Goal: Task Accomplishment & Management: Use online tool/utility

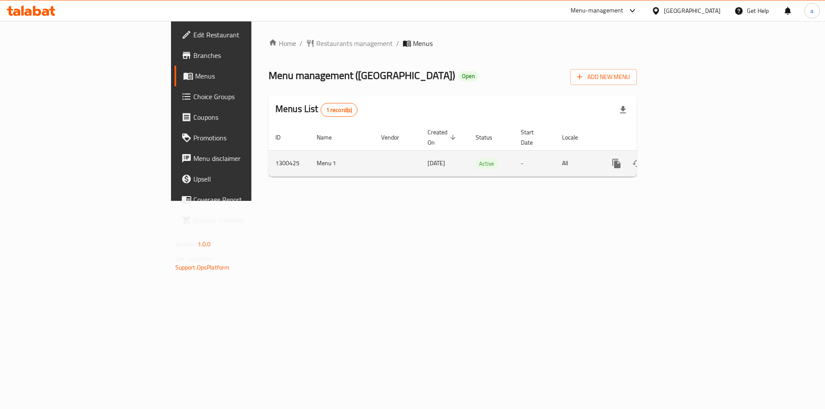
click at [688, 159] on link "enhanced table" at bounding box center [678, 163] width 21 height 21
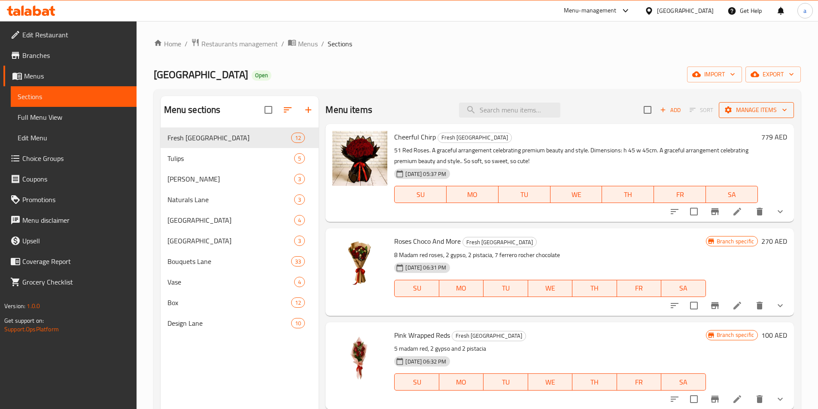
click at [732, 111] on span "Manage items" at bounding box center [756, 110] width 61 height 11
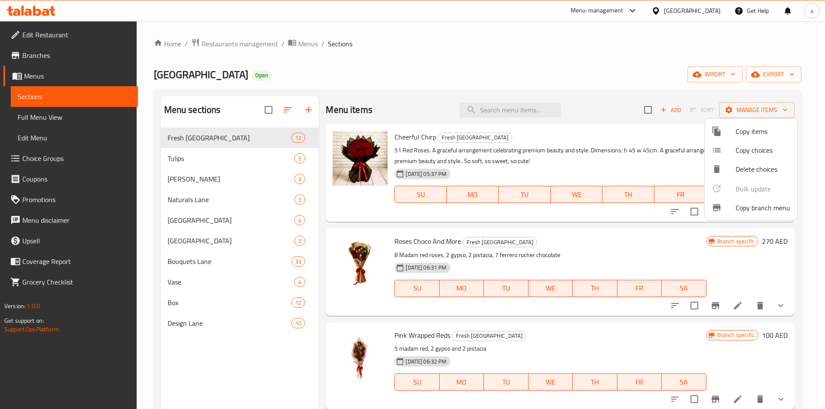
click at [771, 208] on span "Copy branch menu" at bounding box center [762, 208] width 55 height 10
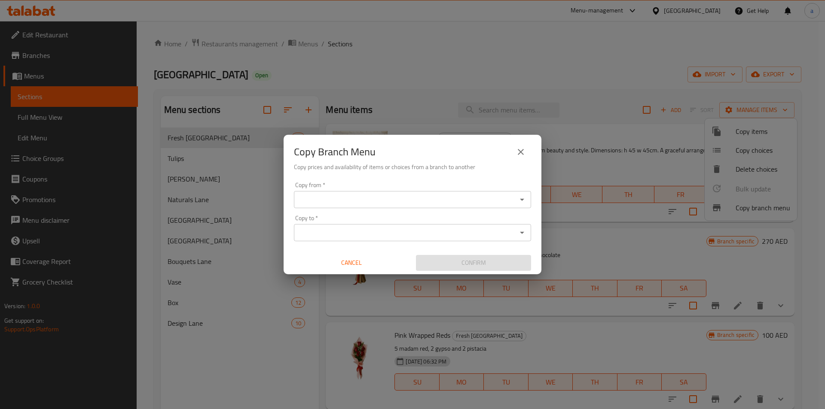
click at [515, 200] on div "Copy from *" at bounding box center [412, 199] width 237 height 17
click at [524, 201] on icon "Open" at bounding box center [522, 200] width 10 height 10
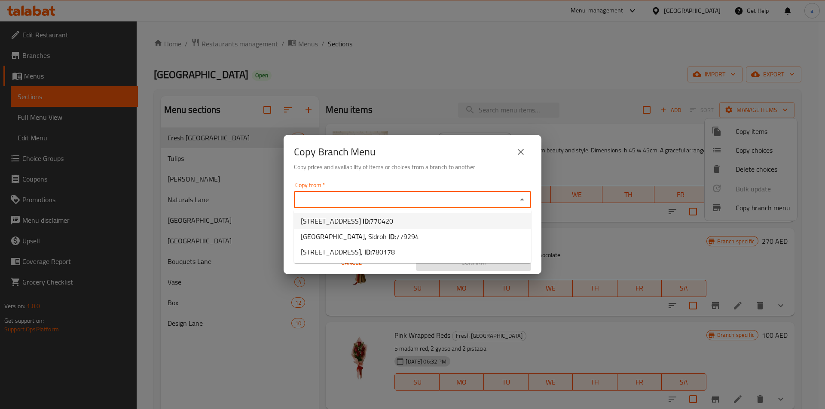
click at [521, 151] on icon "close" at bounding box center [521, 152] width 6 height 6
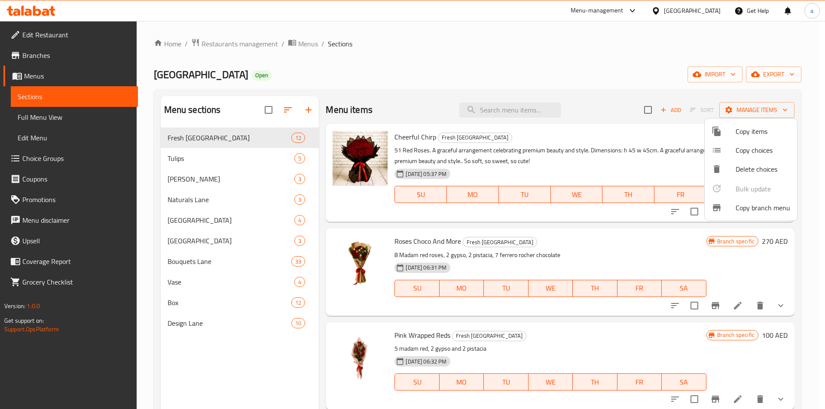
click at [533, 72] on div at bounding box center [412, 204] width 825 height 409
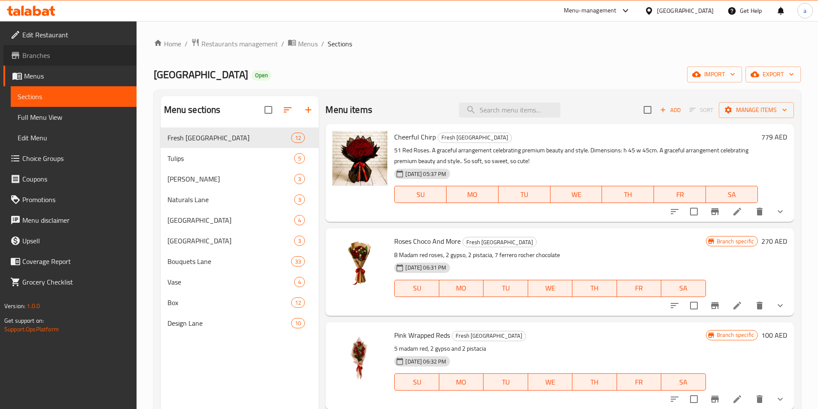
click at [49, 62] on link "Branches" at bounding box center [69, 55] width 133 height 21
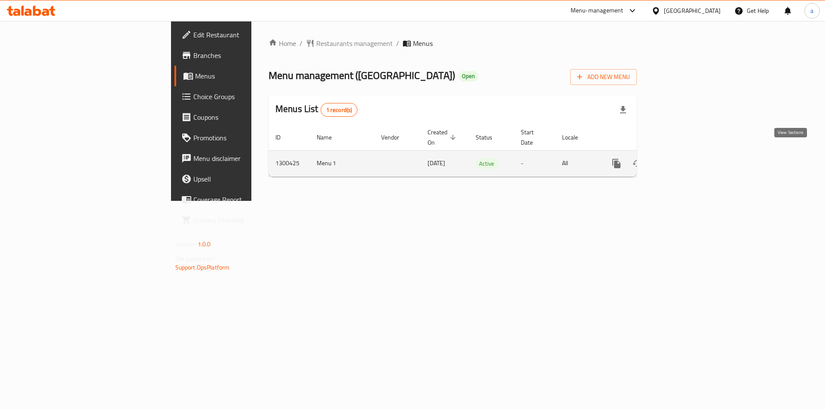
click at [688, 155] on link "enhanced table" at bounding box center [678, 163] width 21 height 21
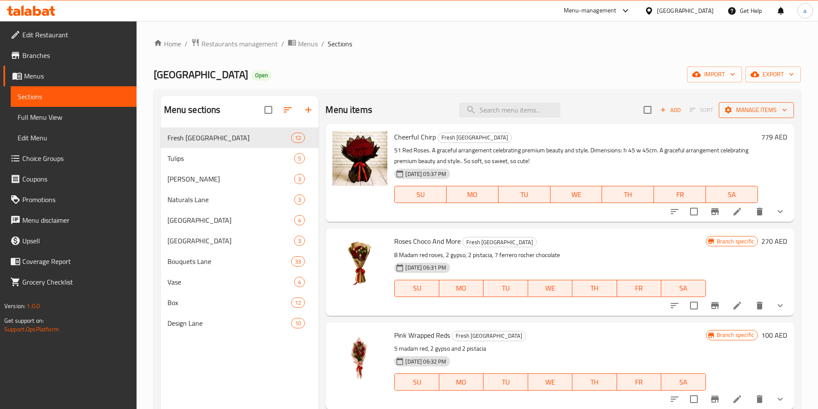
click at [770, 109] on span "Manage items" at bounding box center [756, 110] width 61 height 11
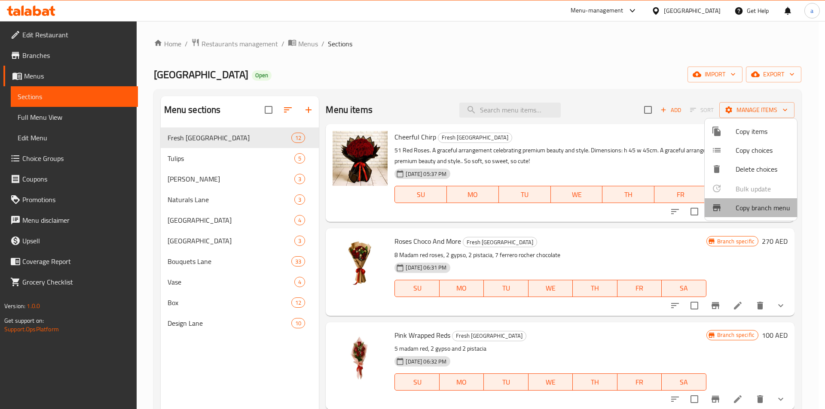
click at [764, 213] on span "Copy branch menu" at bounding box center [762, 208] width 55 height 10
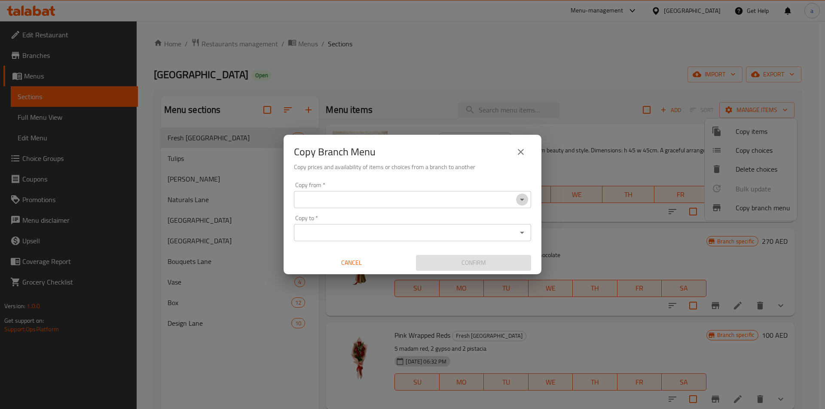
click at [518, 198] on icon "Open" at bounding box center [522, 200] width 10 height 10
click at [519, 199] on icon "Open" at bounding box center [522, 200] width 10 height 10
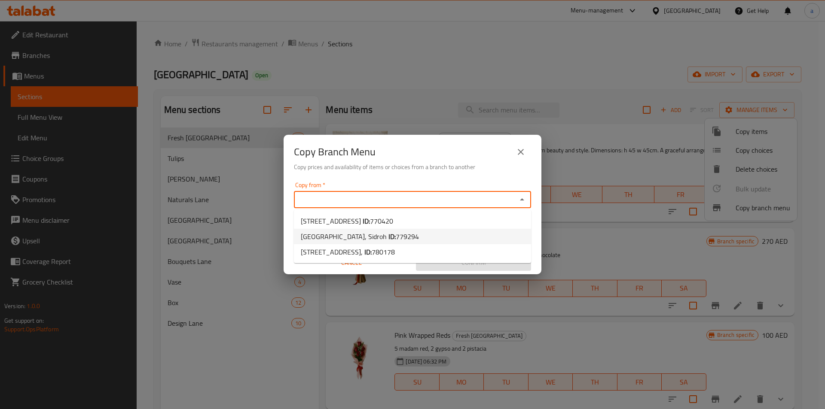
click at [425, 238] on li "[GEOGRAPHIC_DATA], Sidroh ID: 779294" at bounding box center [412, 236] width 237 height 15
type input "[GEOGRAPHIC_DATA], Sidroh"
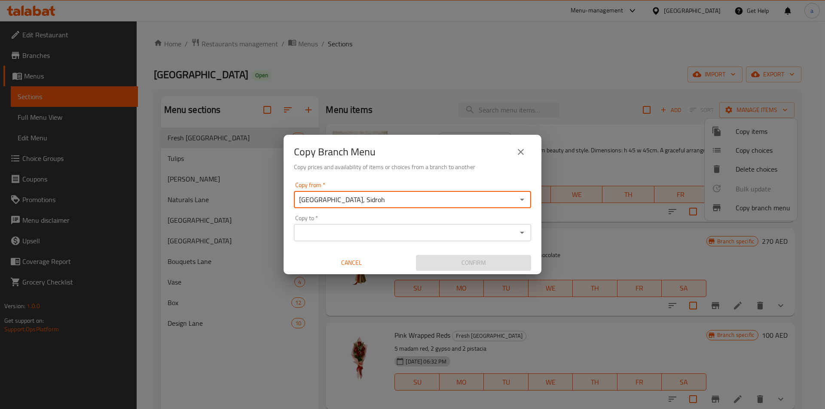
click at [422, 237] on input "Copy to   *" at bounding box center [405, 233] width 218 height 12
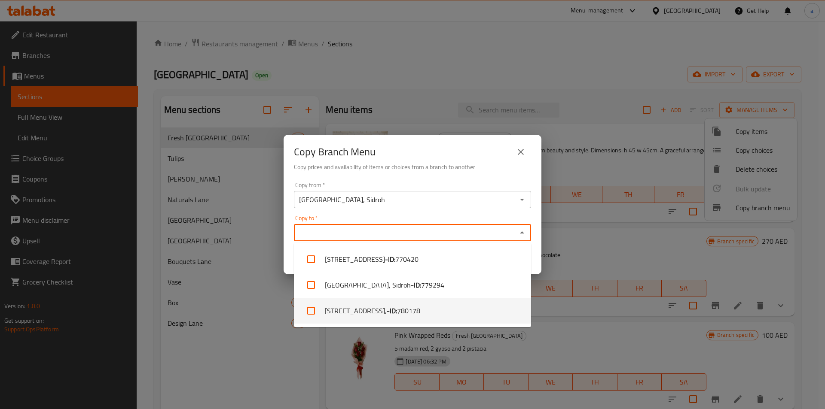
click at [420, 306] on span "780178" at bounding box center [408, 311] width 23 height 10
checkbox input "true"
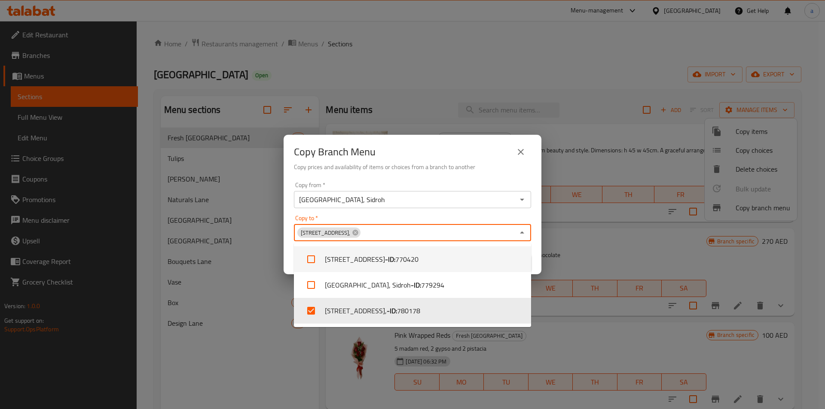
click at [404, 219] on div "Copy to   * [STREET_ADDRESS], Copy to *" at bounding box center [412, 228] width 237 height 26
click at [522, 231] on icon "Close" at bounding box center [522, 232] width 4 height 2
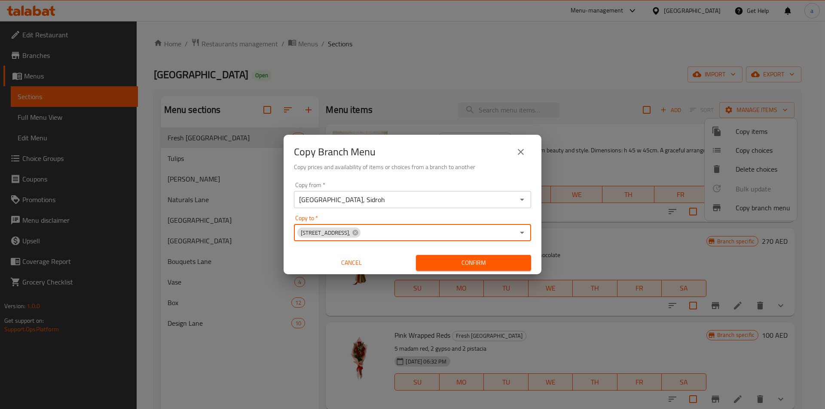
click at [496, 218] on div "Copy to   * [STREET_ADDRESS], Copy to *" at bounding box center [412, 228] width 237 height 26
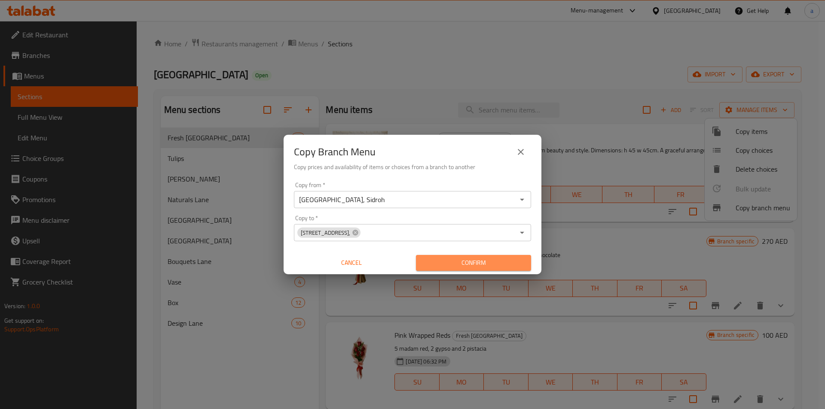
click at [451, 259] on span "Confirm" at bounding box center [473, 263] width 101 height 11
